Goal: Information Seeking & Learning: Learn about a topic

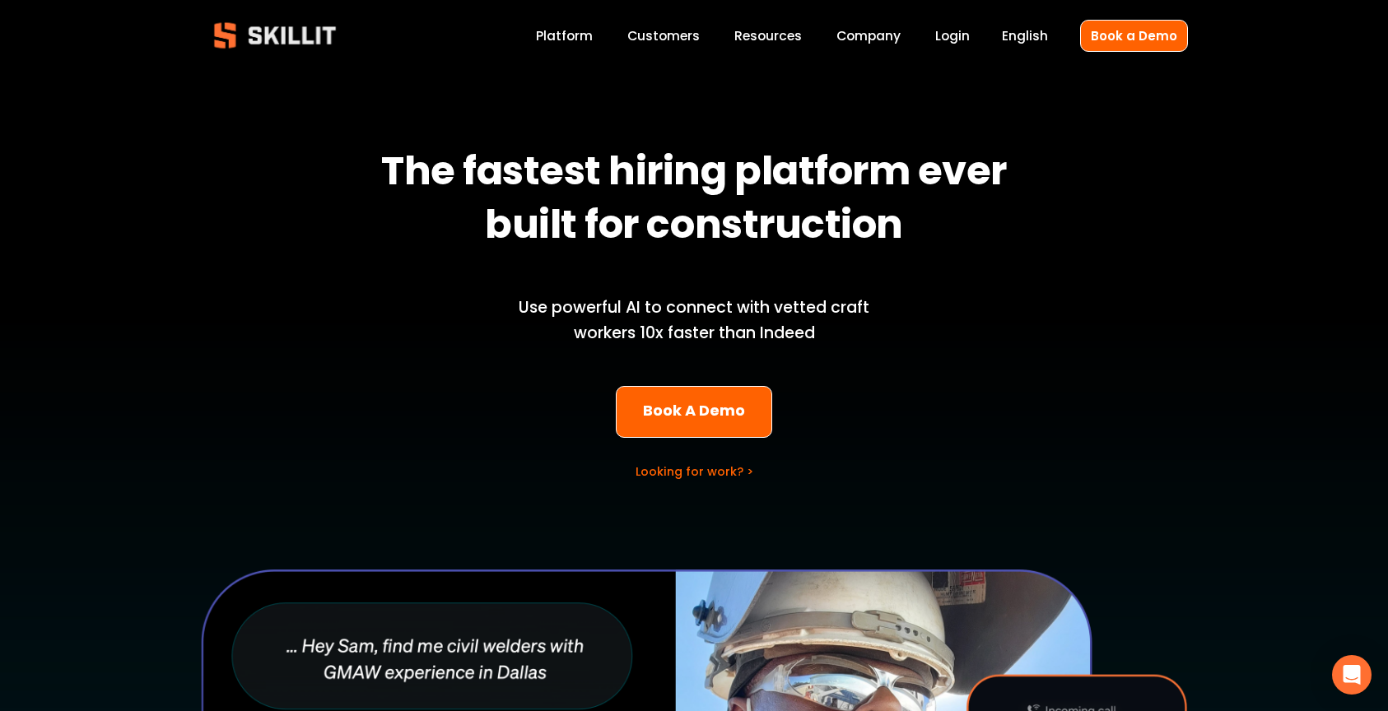
click at [0, 0] on link "Labor Insights" at bounding box center [0, 0] width 0 height 0
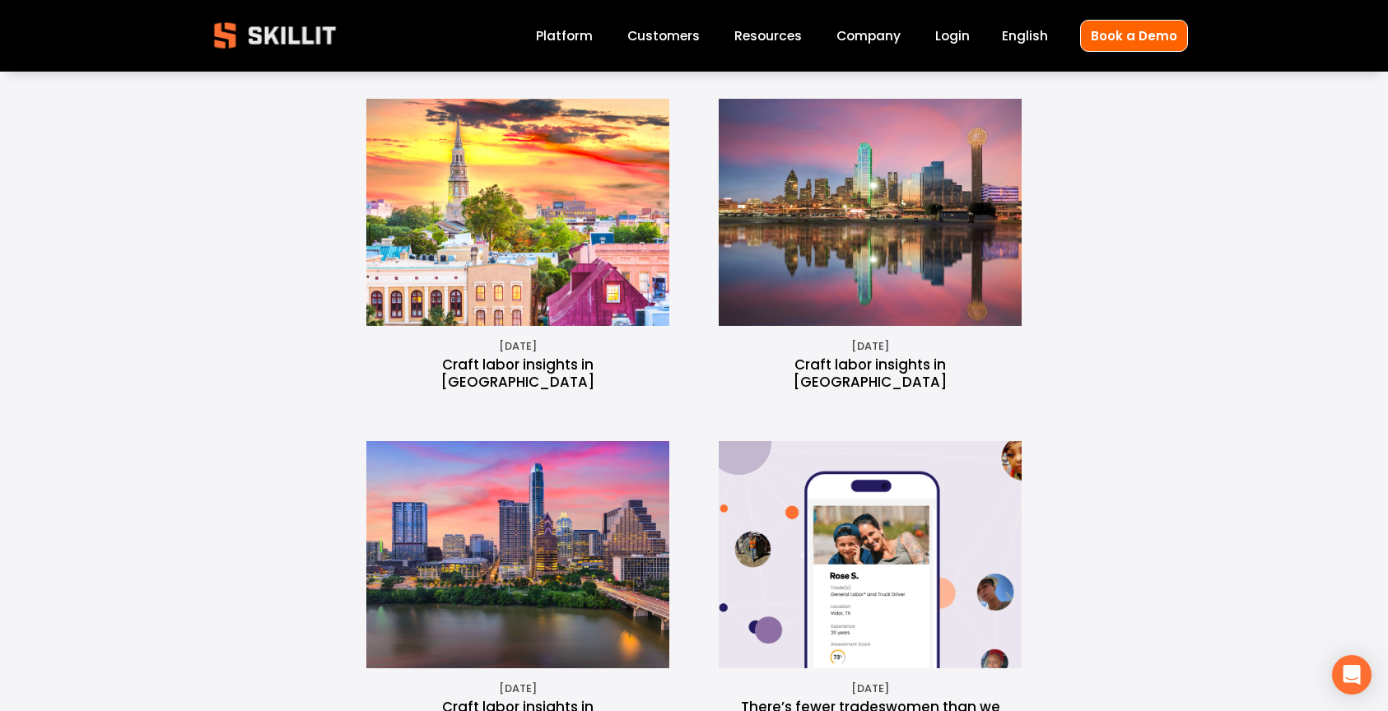
scroll to position [2454, 0]
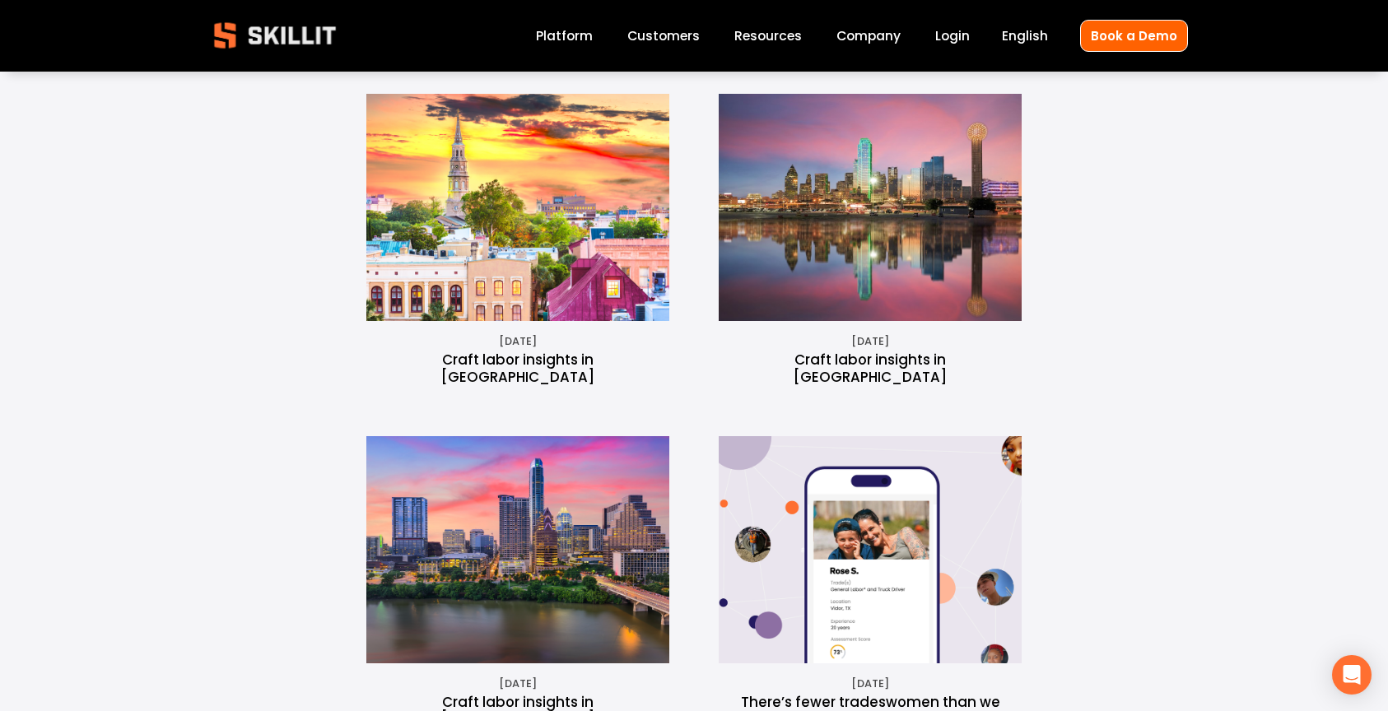
click at [859, 436] on img at bounding box center [861, 549] width 343 height 227
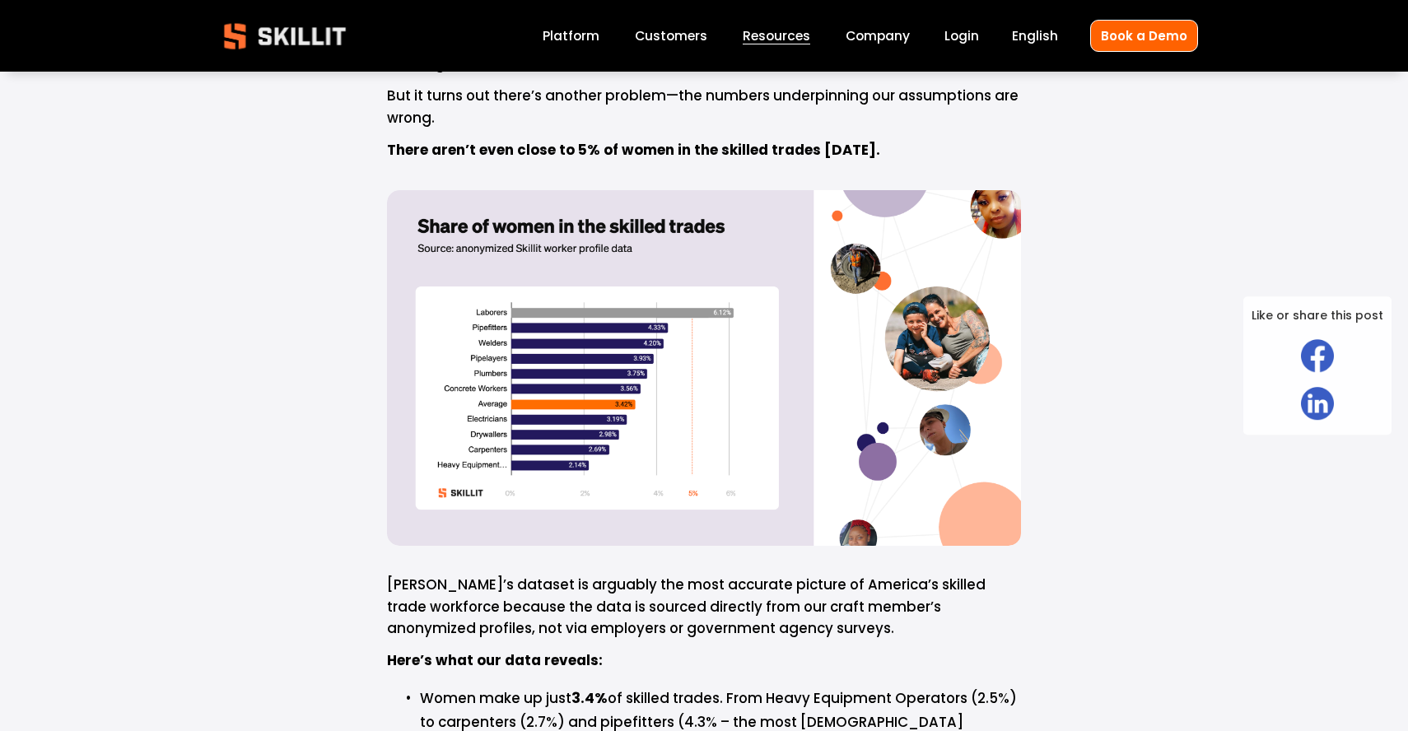
scroll to position [641, 0]
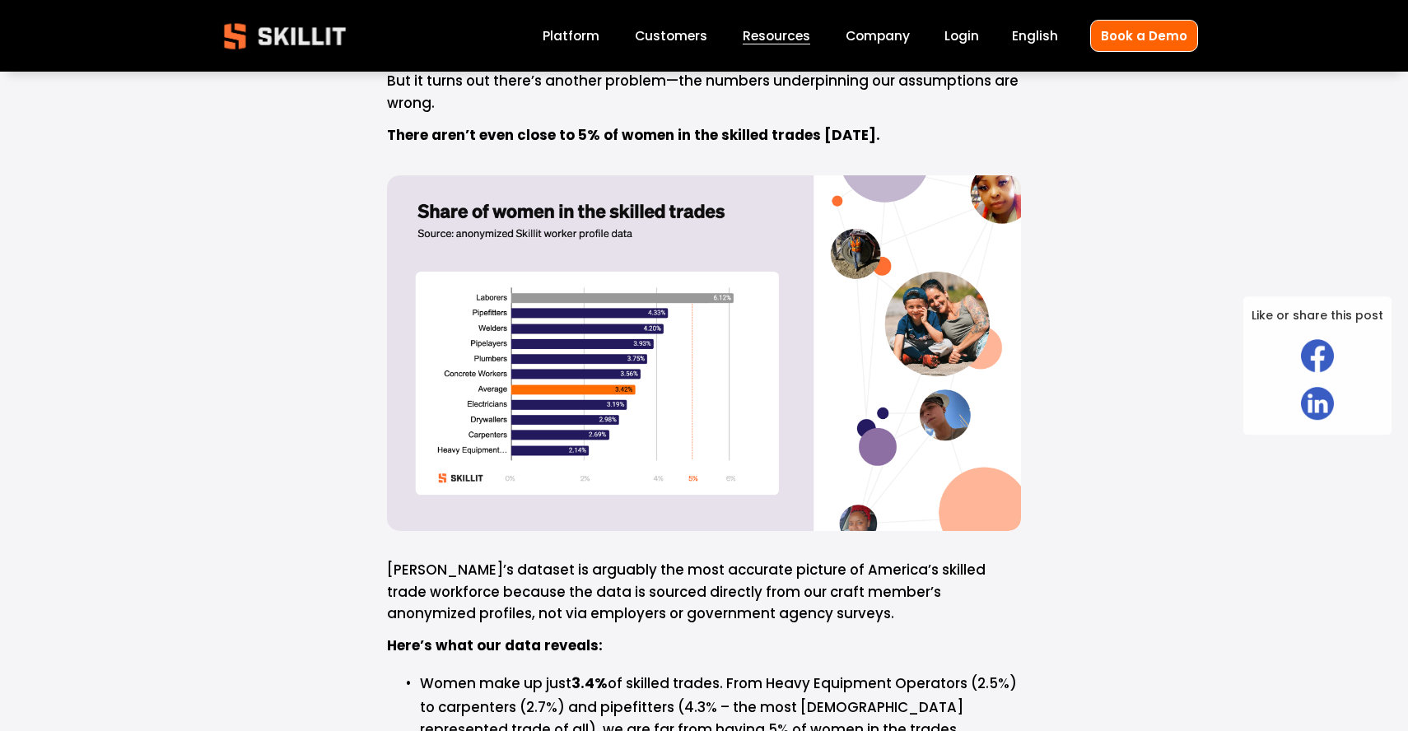
click at [650, 342] on div at bounding box center [704, 352] width 634 height 355
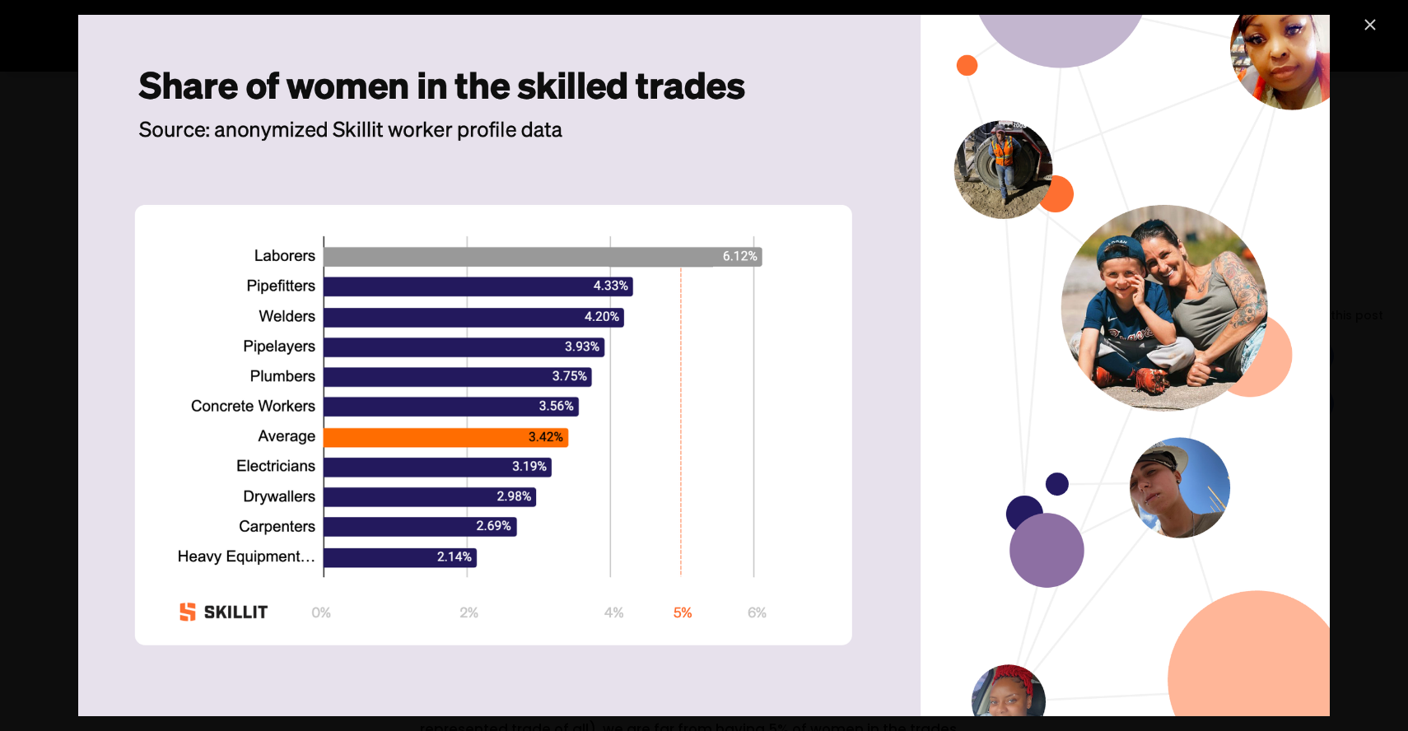
click at [665, 336] on img "Image" at bounding box center [704, 366] width 1252 height 702
click at [1350, 435] on div "Image" at bounding box center [704, 366] width 1352 height 702
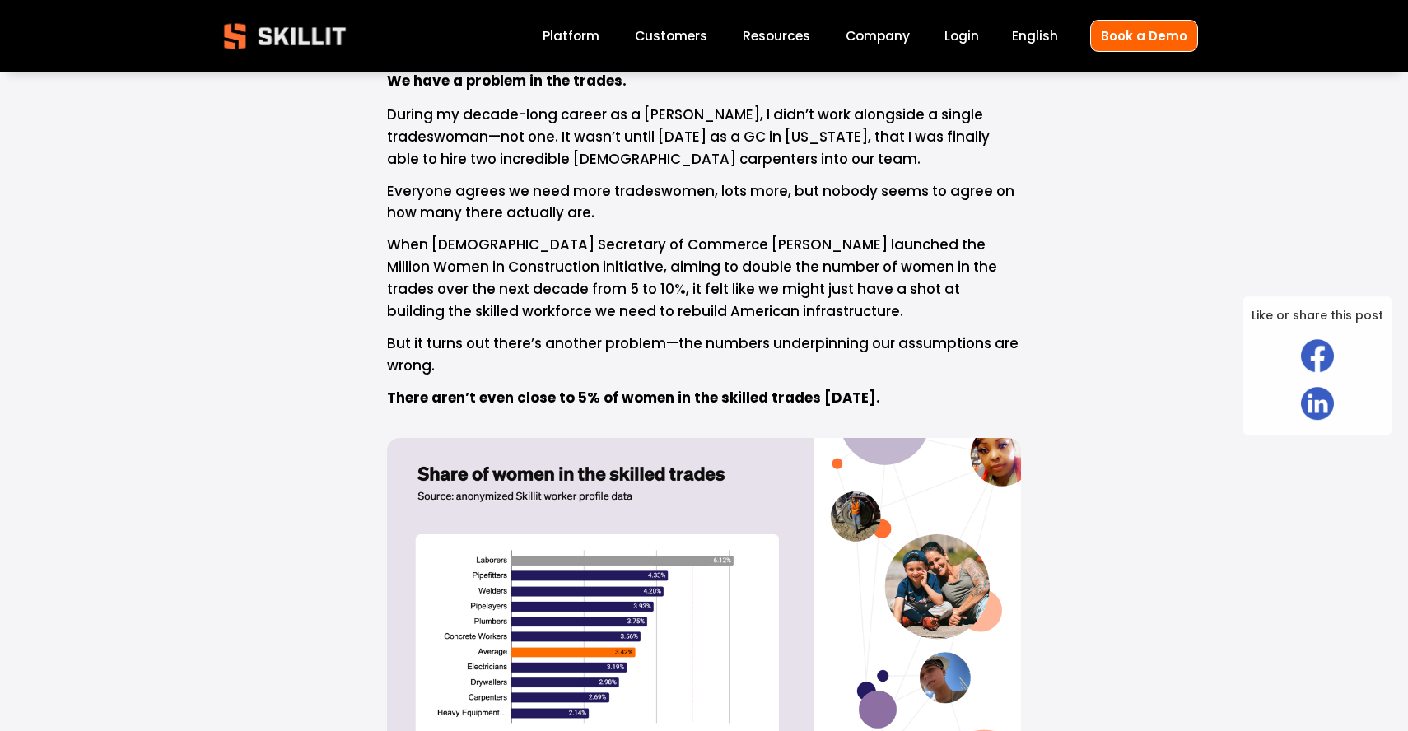
scroll to position [357, 0]
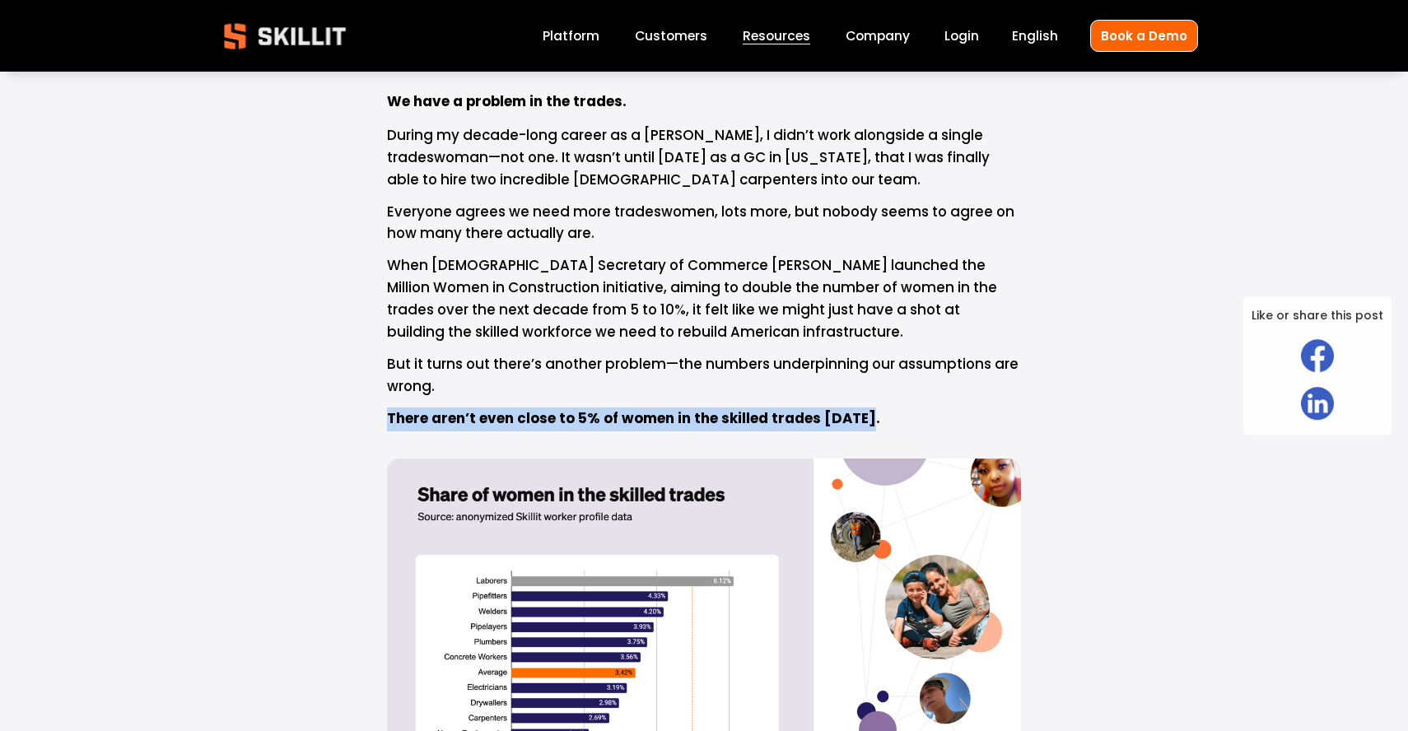
drag, startPoint x: 870, startPoint y: 418, endPoint x: 385, endPoint y: 420, distance: 485.8
click at [385, 420] on div "We have a problem in the trades. During my decade-long career as a carpenter, I…" at bounding box center [704, 268] width 662 height 354
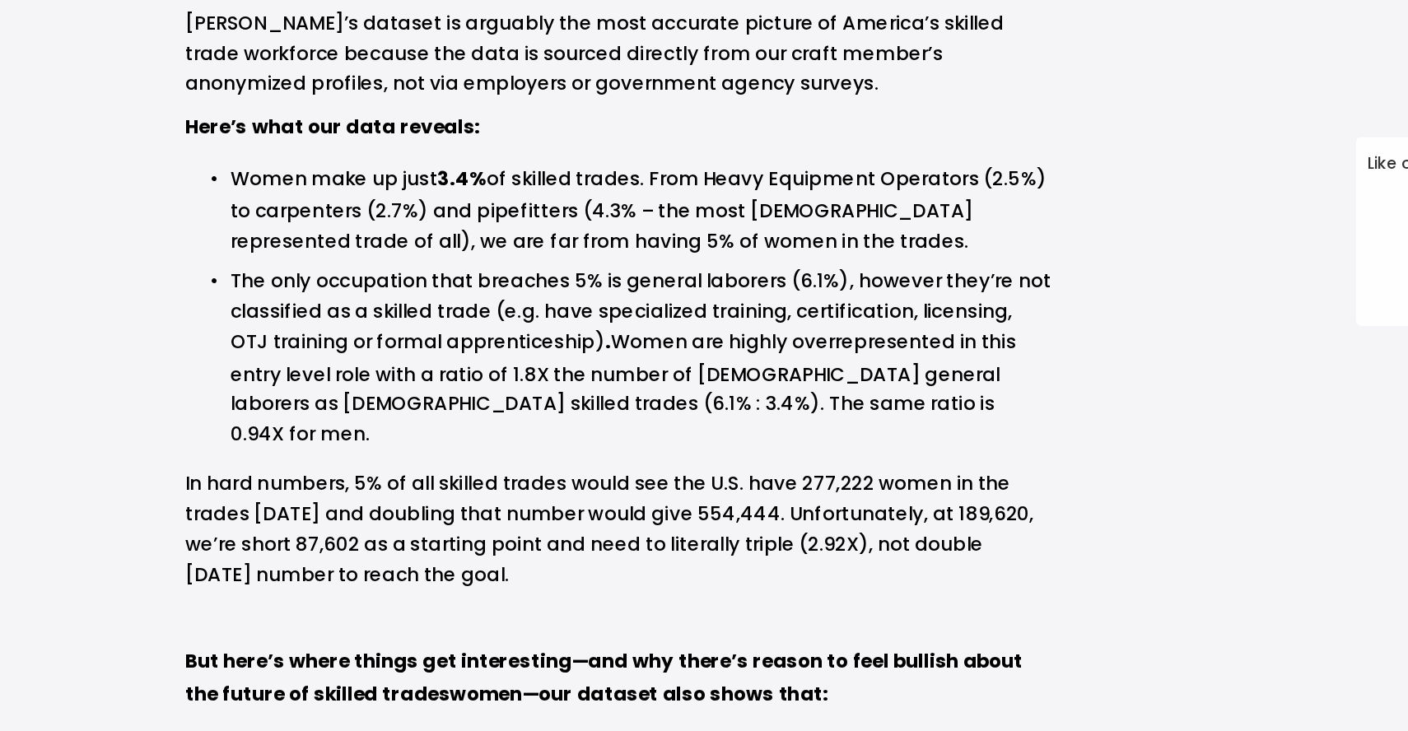
scroll to position [1006, 0]
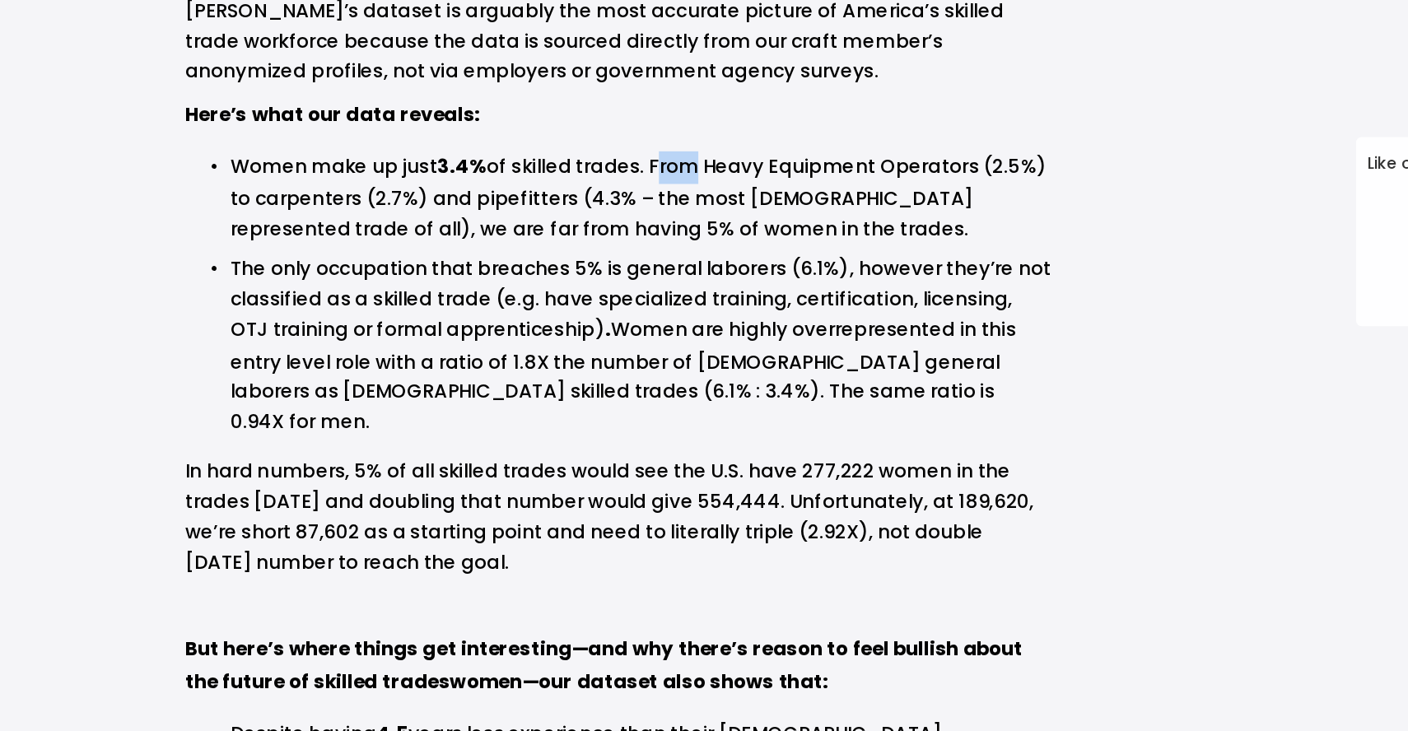
drag, startPoint x: 727, startPoint y: 319, endPoint x: 751, endPoint y: 318, distance: 23.9
click at [751, 318] on p "Women make up just 3.4% of skilled trades. From Heavy Equipment Operators (2.5%…" at bounding box center [720, 341] width 601 height 68
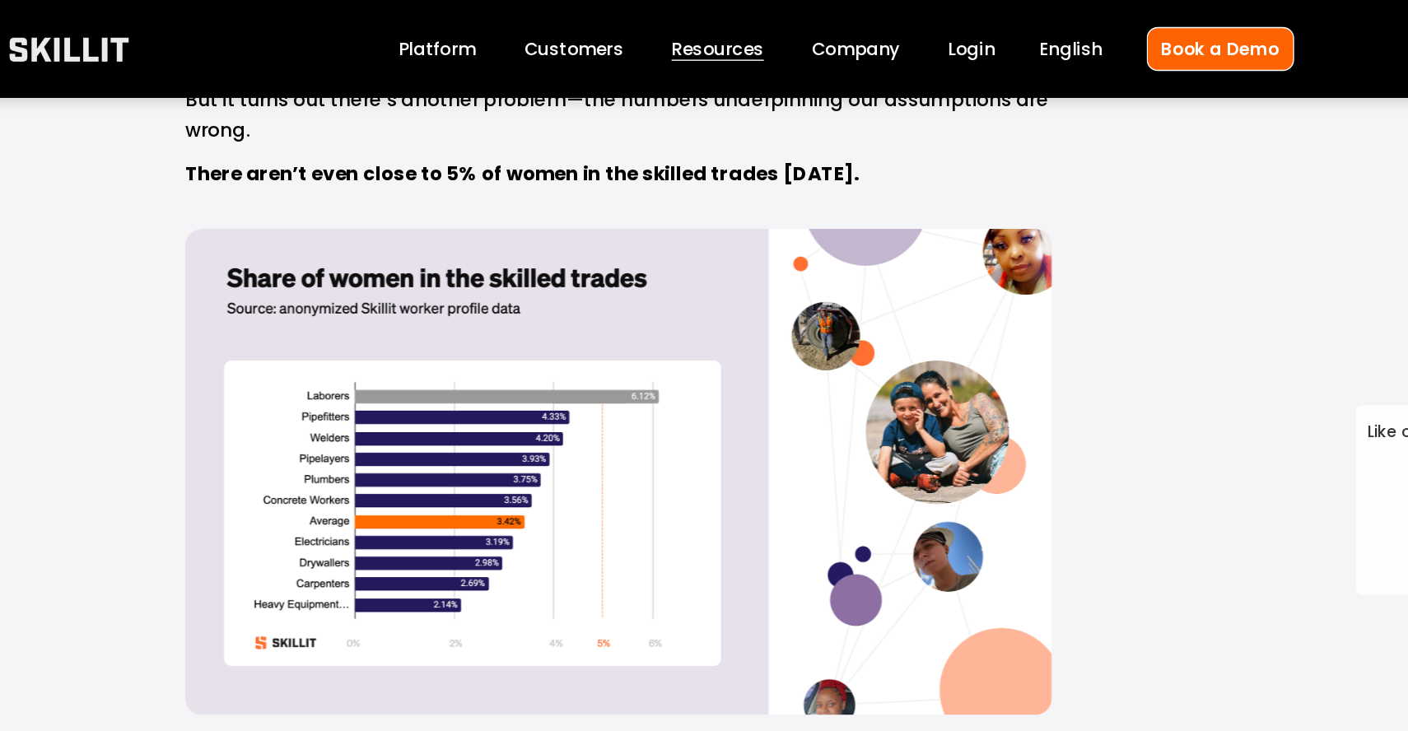
scroll to position [648, 0]
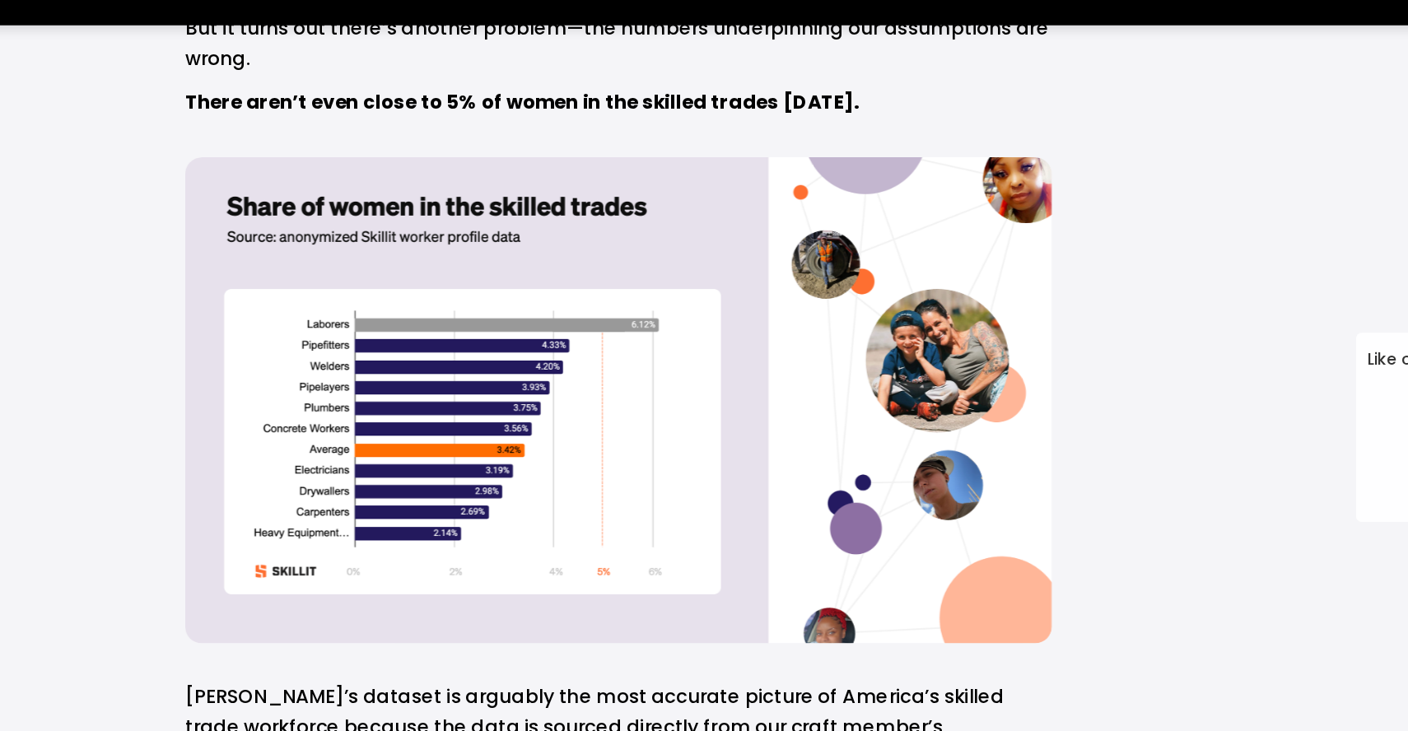
click at [612, 305] on div at bounding box center [704, 345] width 634 height 355
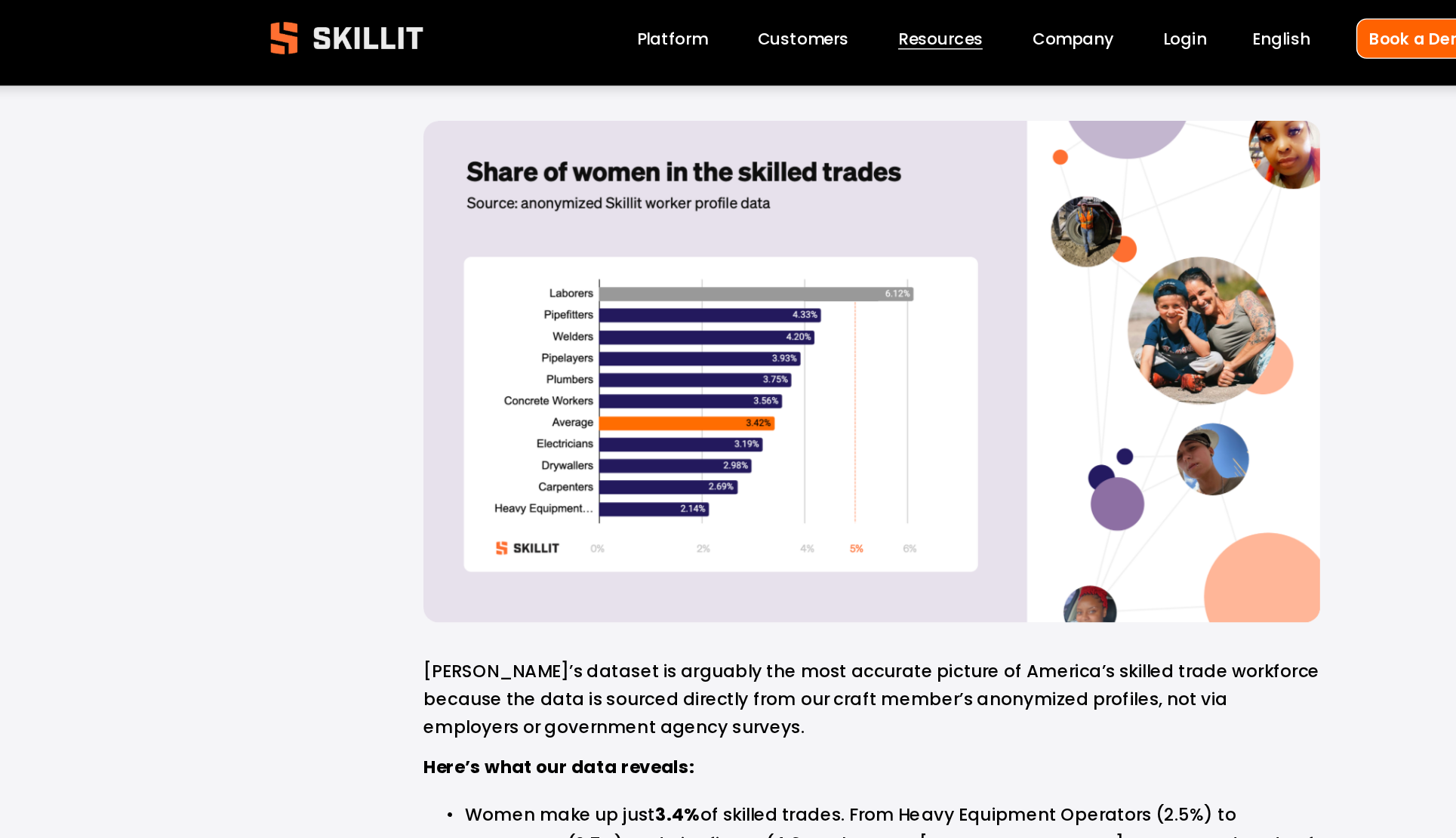
scroll to position [573, 0]
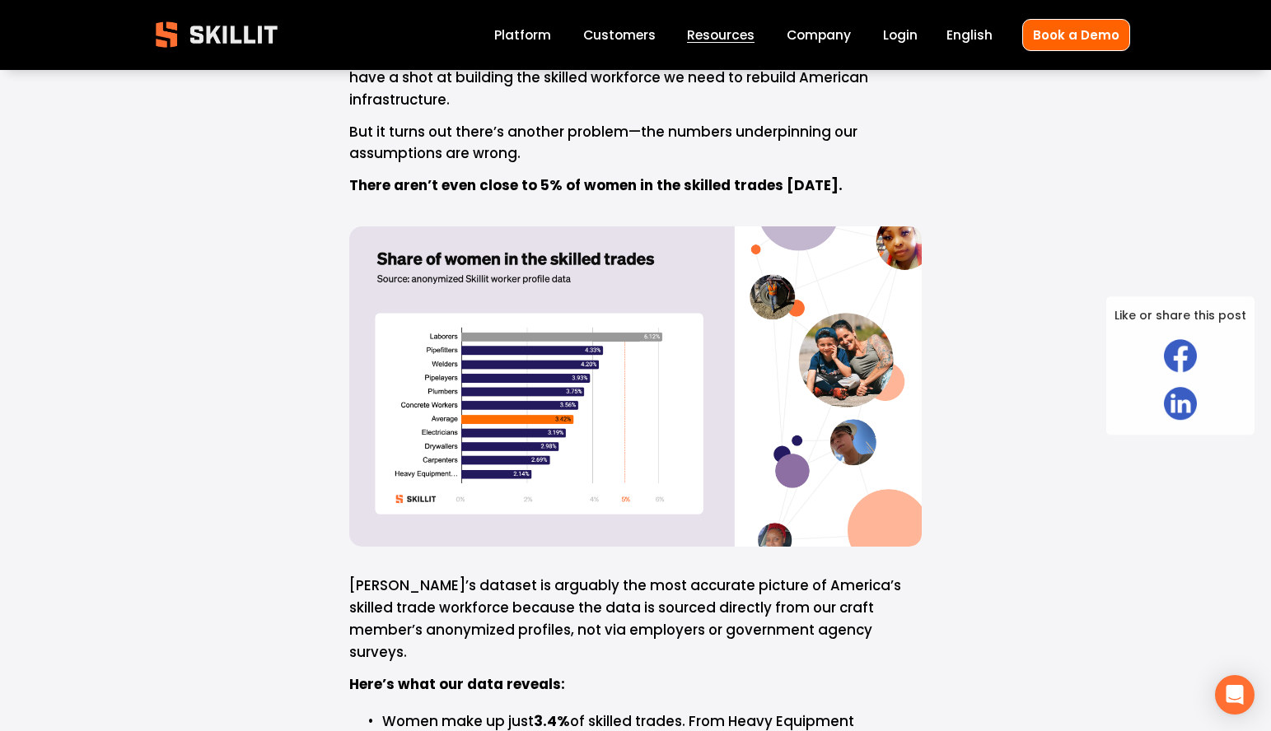
click at [530, 281] on div at bounding box center [634, 386] width 571 height 320
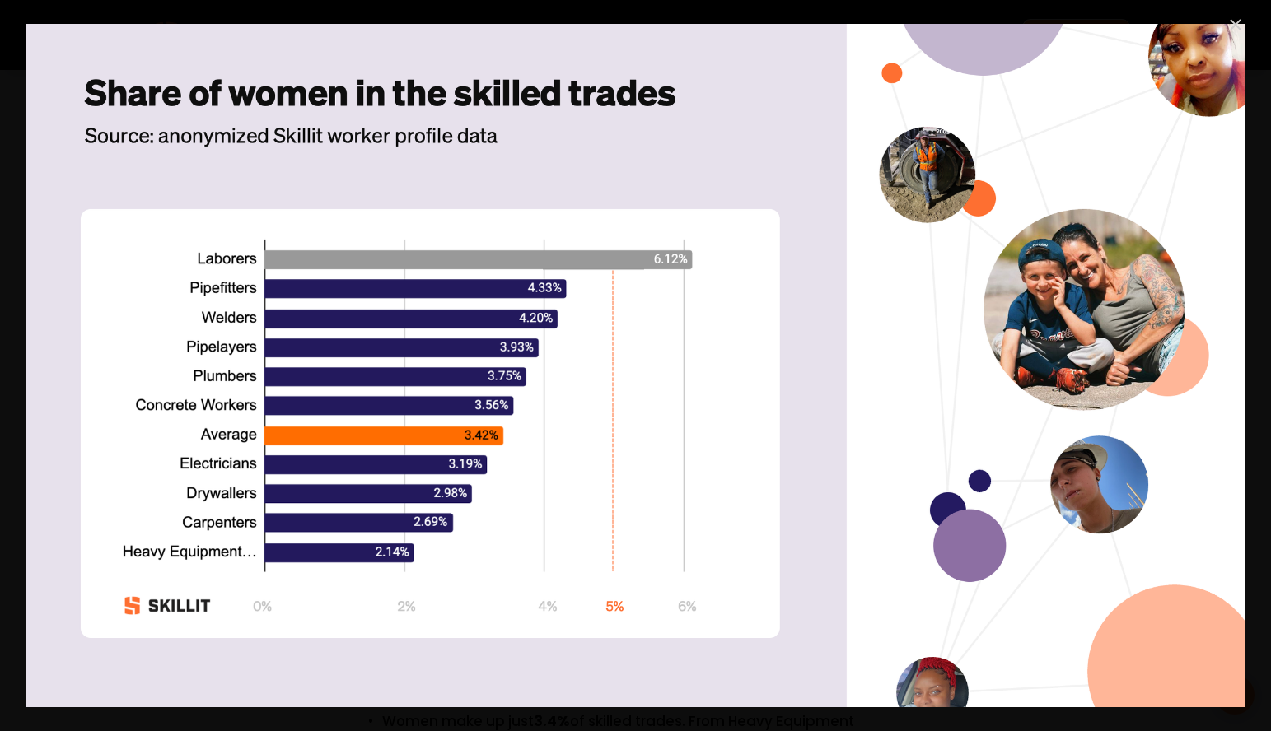
click at [701, 142] on img "Image" at bounding box center [636, 365] width 1220 height 683
click at [1235, 27] on link "Close" at bounding box center [1235, 25] width 20 height 20
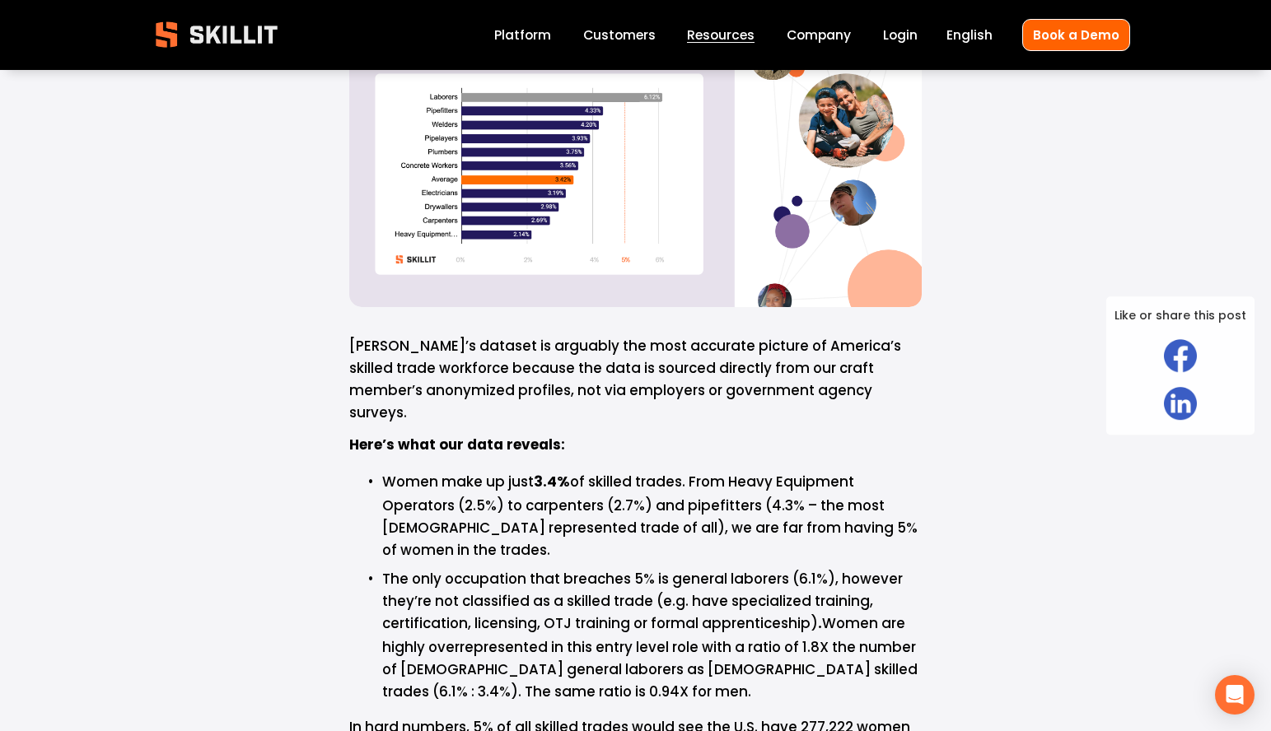
scroll to position [872, 0]
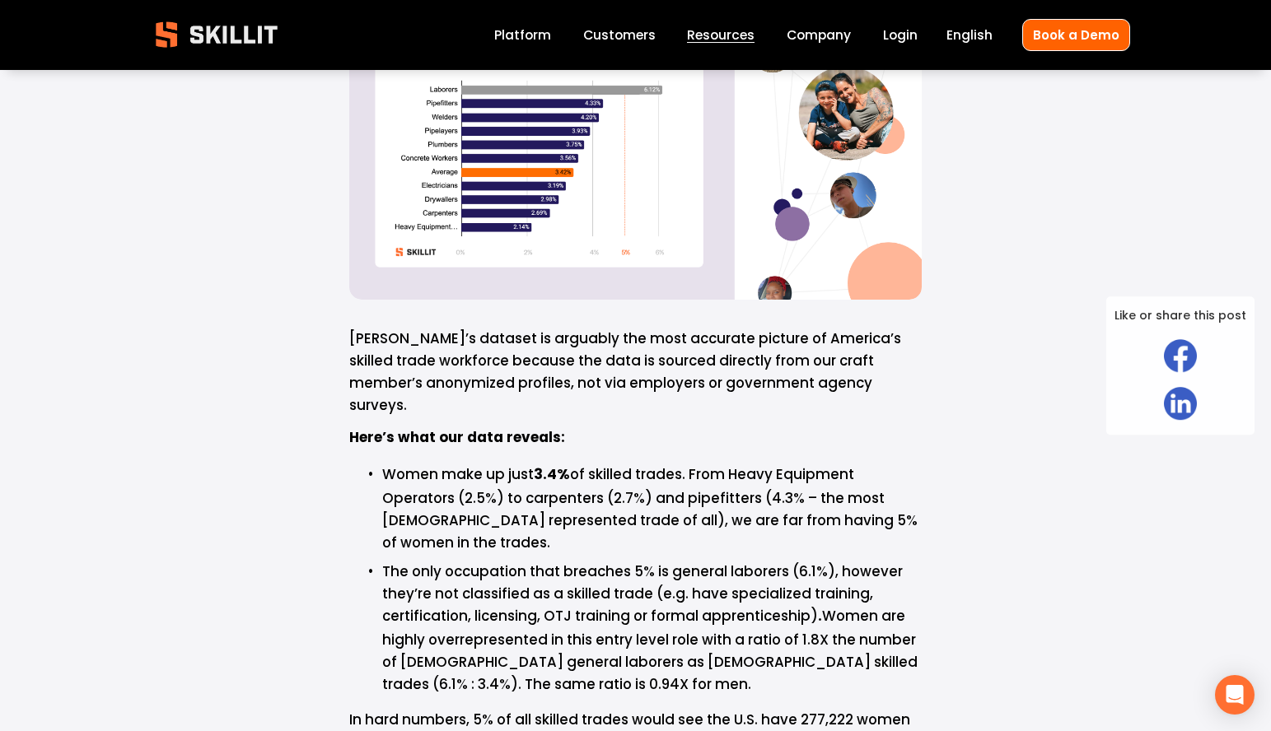
click at [585, 170] on div at bounding box center [634, 139] width 571 height 320
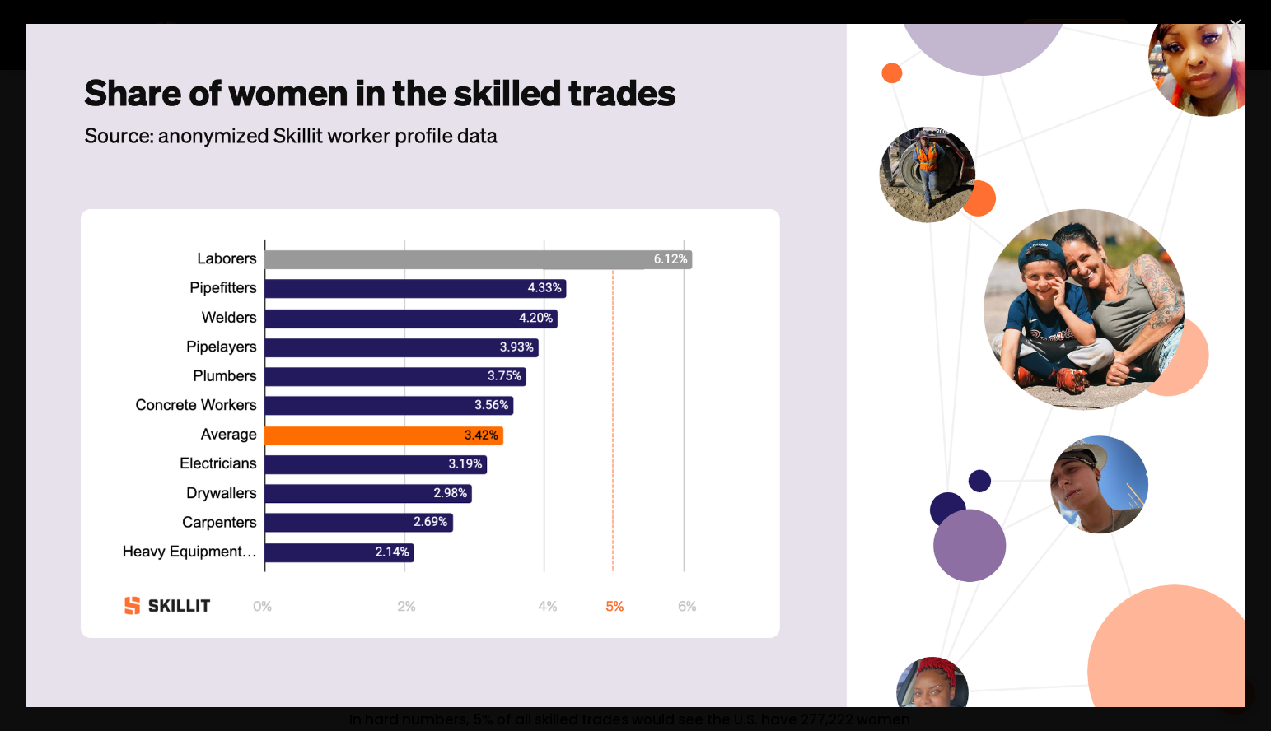
click at [1234, 26] on link "Close" at bounding box center [1235, 25] width 20 height 20
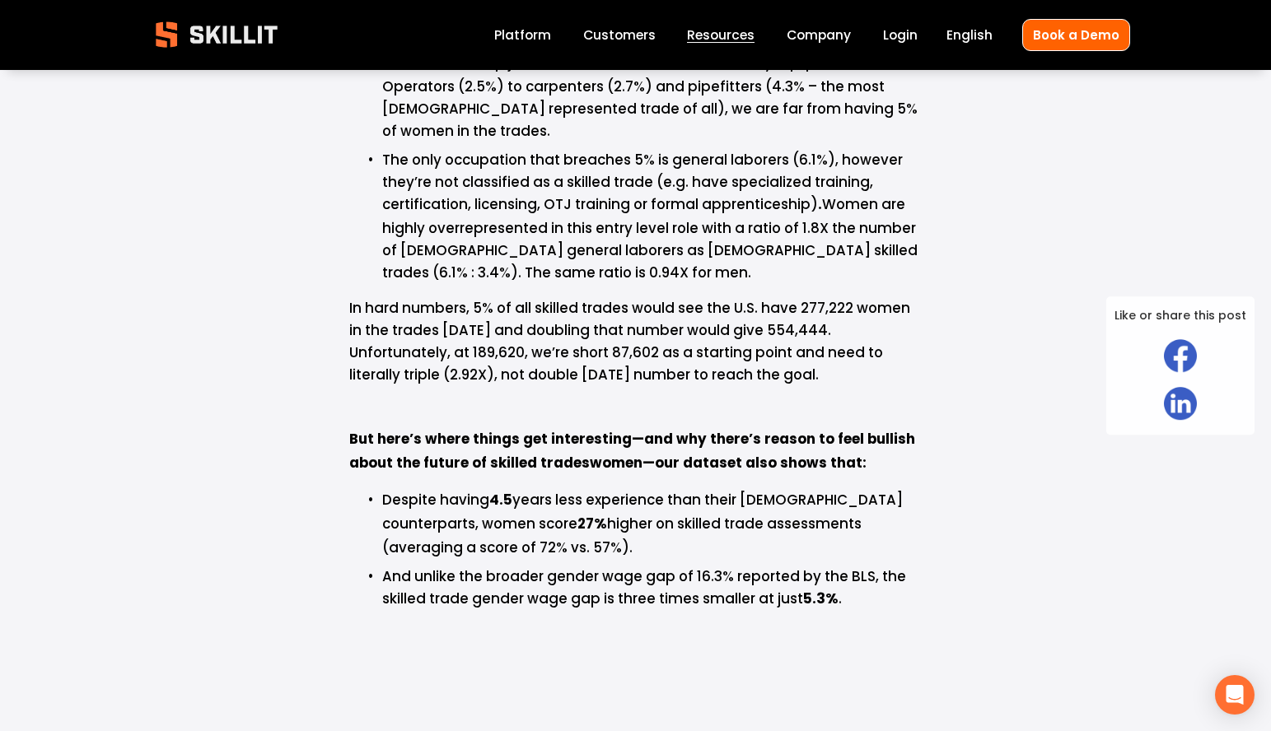
scroll to position [1285, 0]
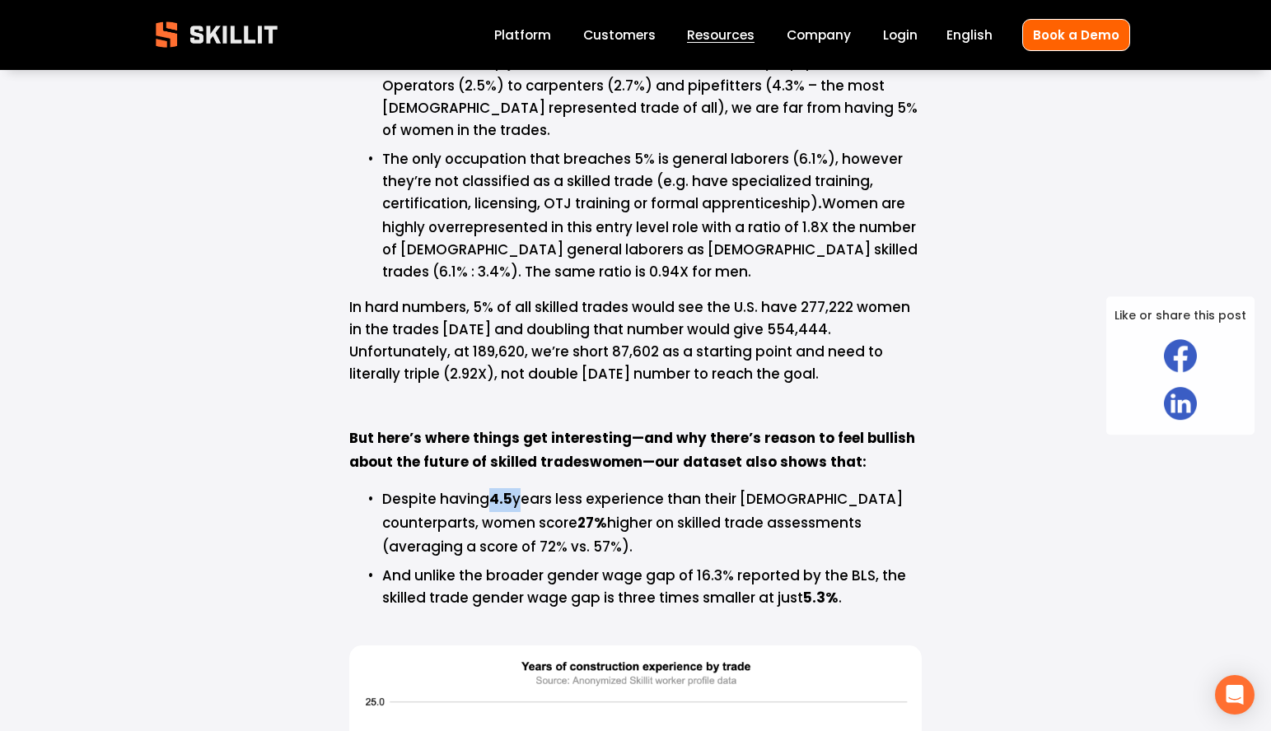
drag, startPoint x: 515, startPoint y: 429, endPoint x: 490, endPoint y: 431, distance: 24.8
click at [490, 488] on p "Despite having 4.5 years less experience than their male counterparts, women sc…" at bounding box center [651, 523] width 539 height 70
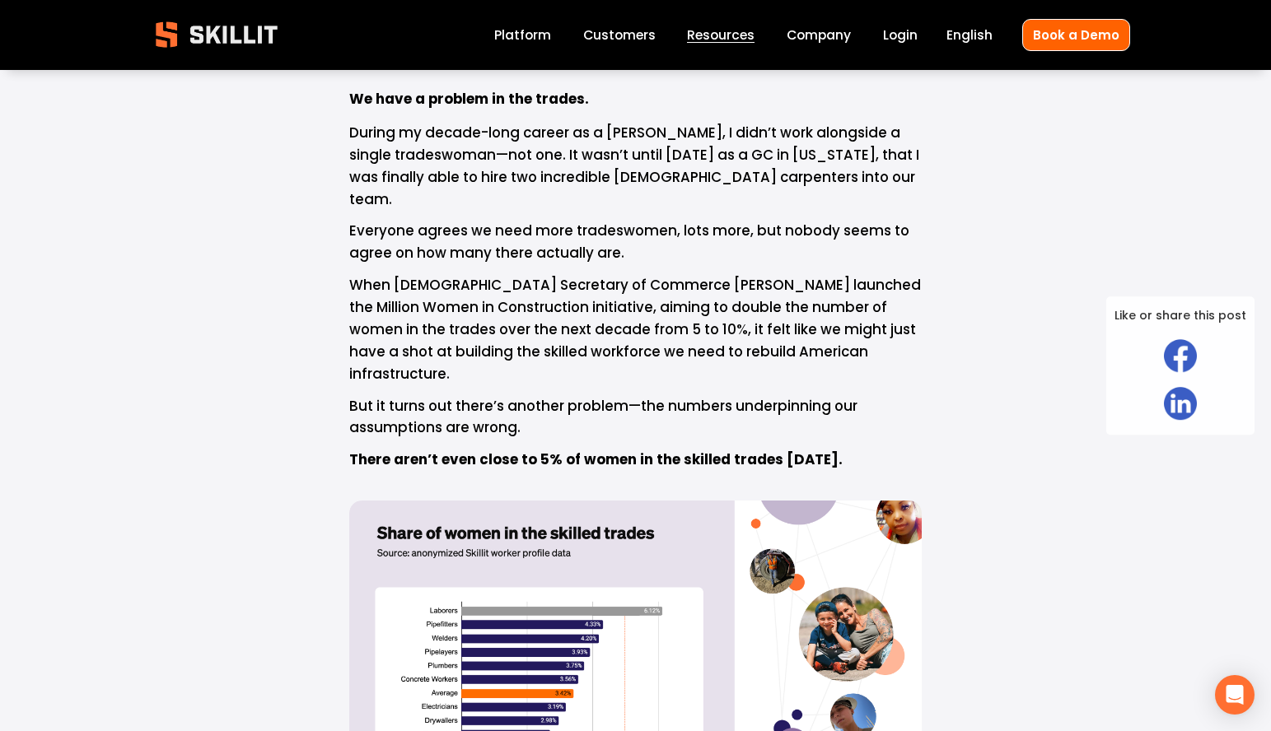
scroll to position [350, 0]
